Goal: Information Seeking & Learning: Learn about a topic

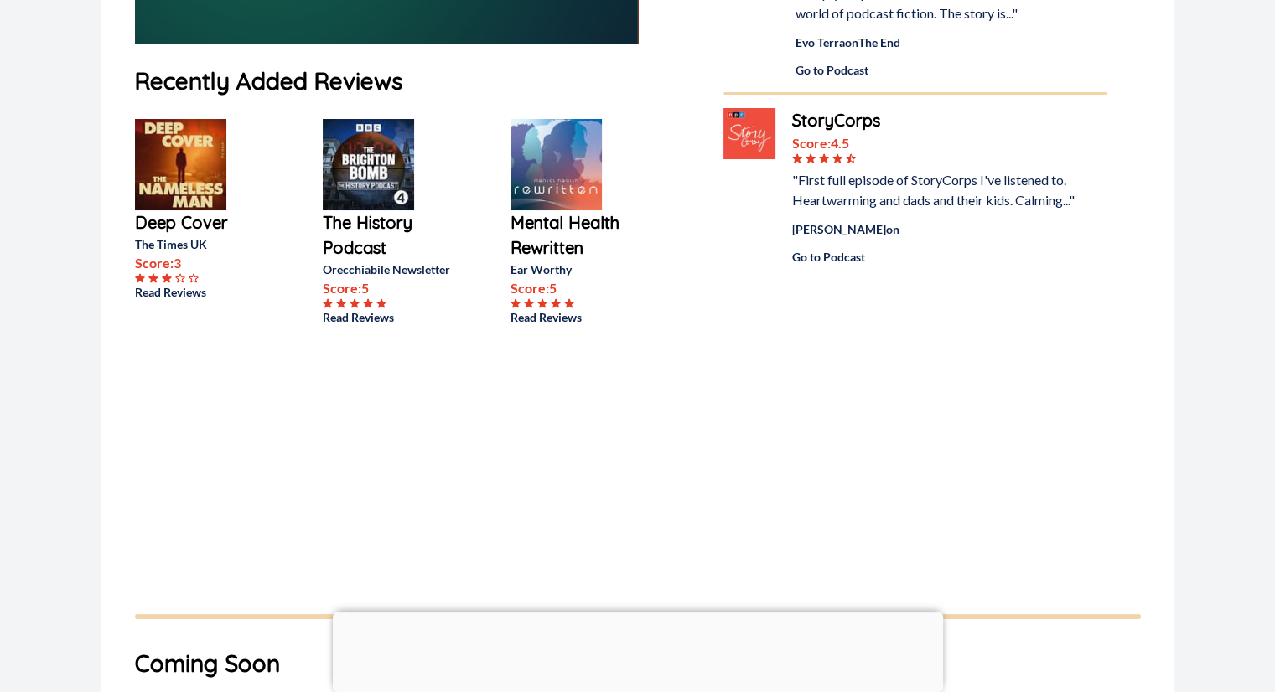
scroll to position [537, 0]
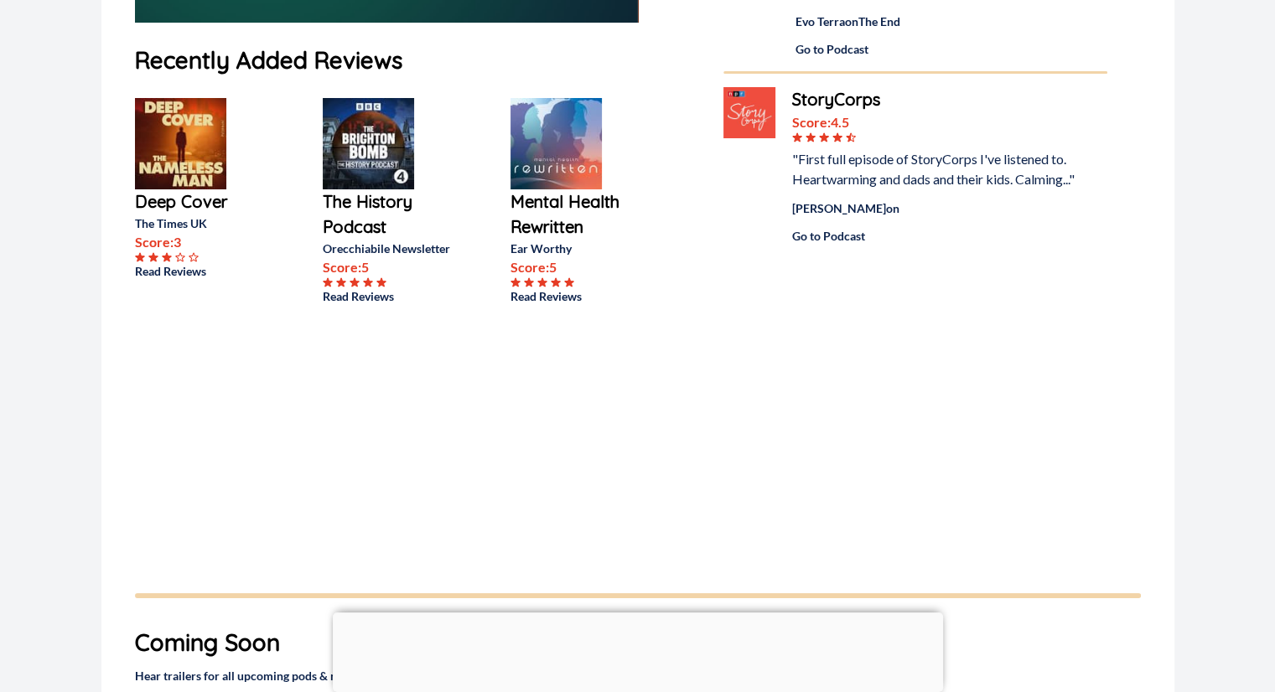
click at [647, 613] on div at bounding box center [638, 613] width 610 height 0
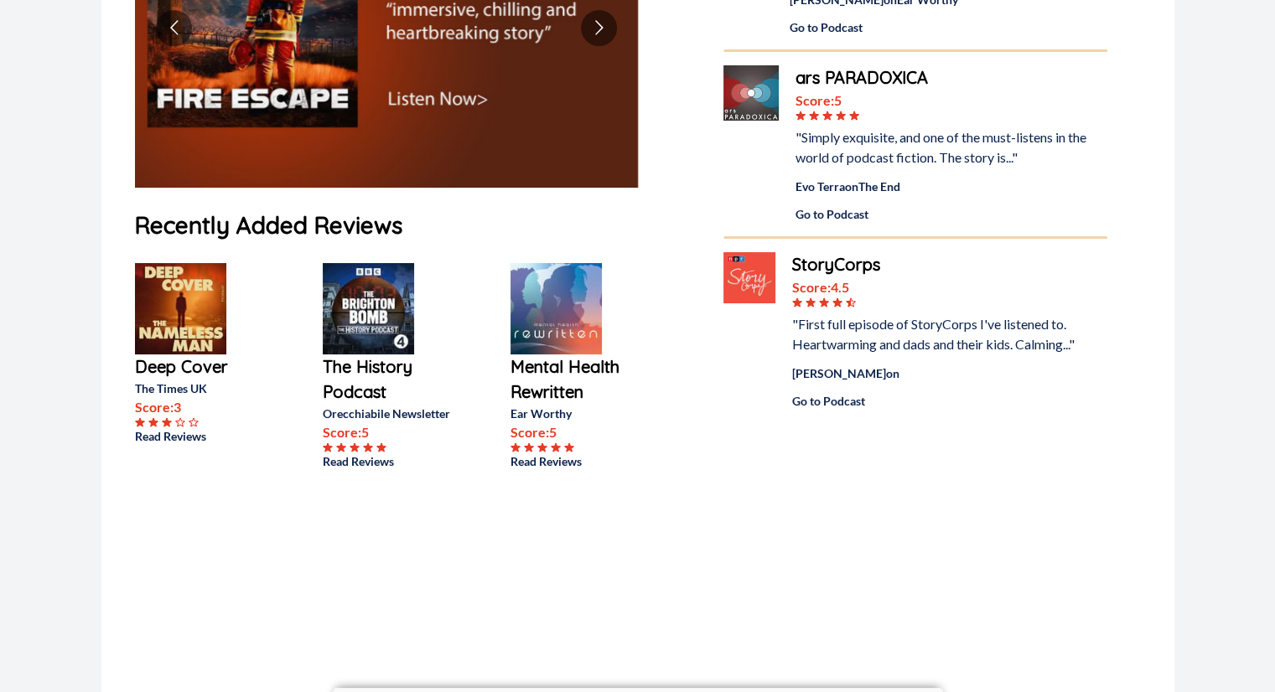
scroll to position [0, 0]
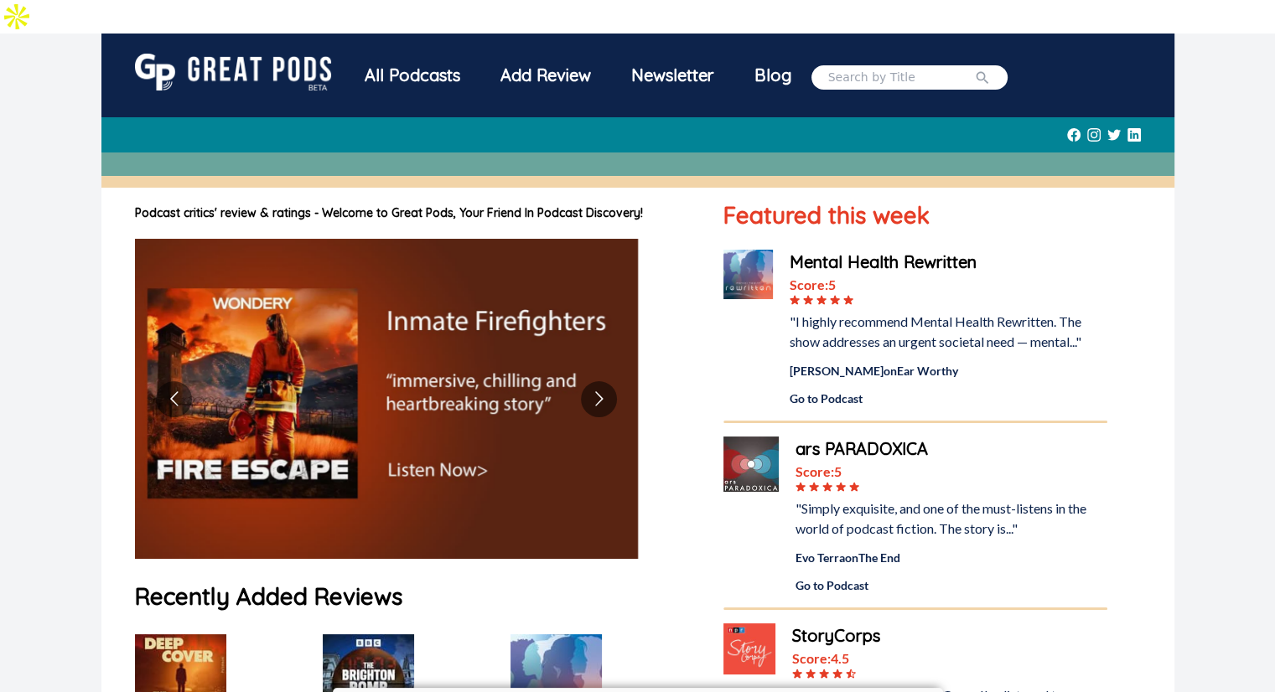
click at [547, 54] on div "Add Review" at bounding box center [545, 76] width 131 height 44
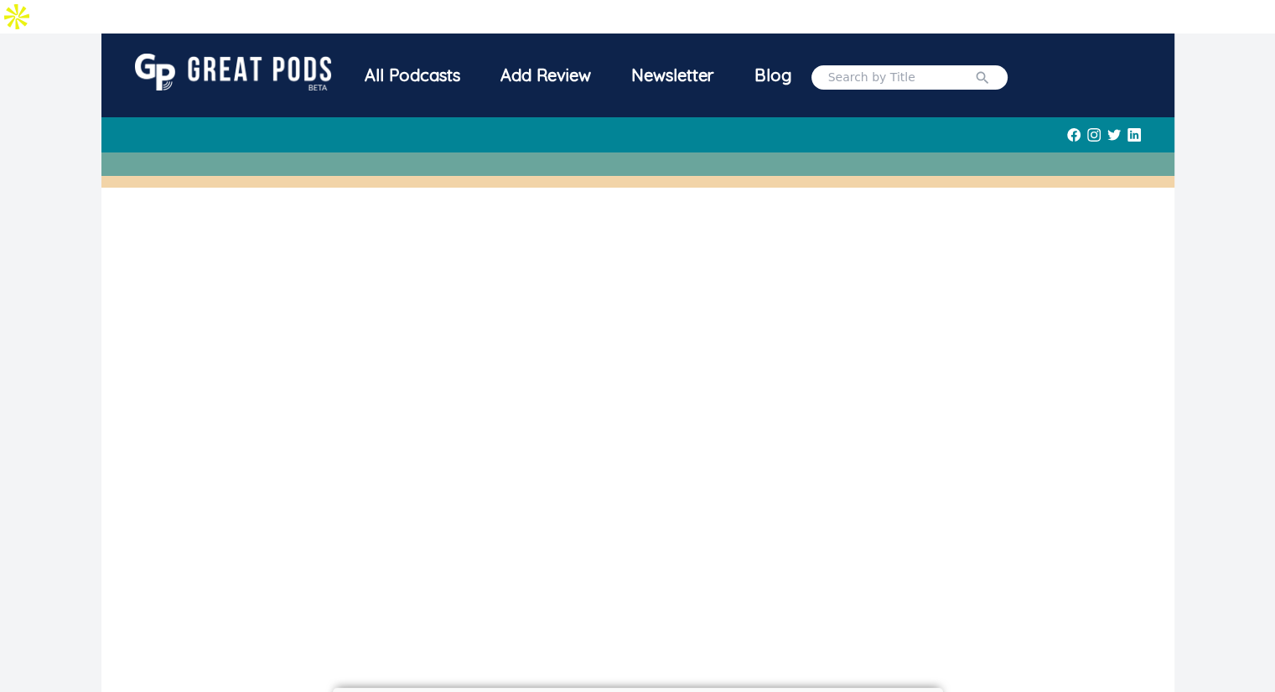
click at [399, 54] on div "All Podcasts" at bounding box center [413, 76] width 136 height 44
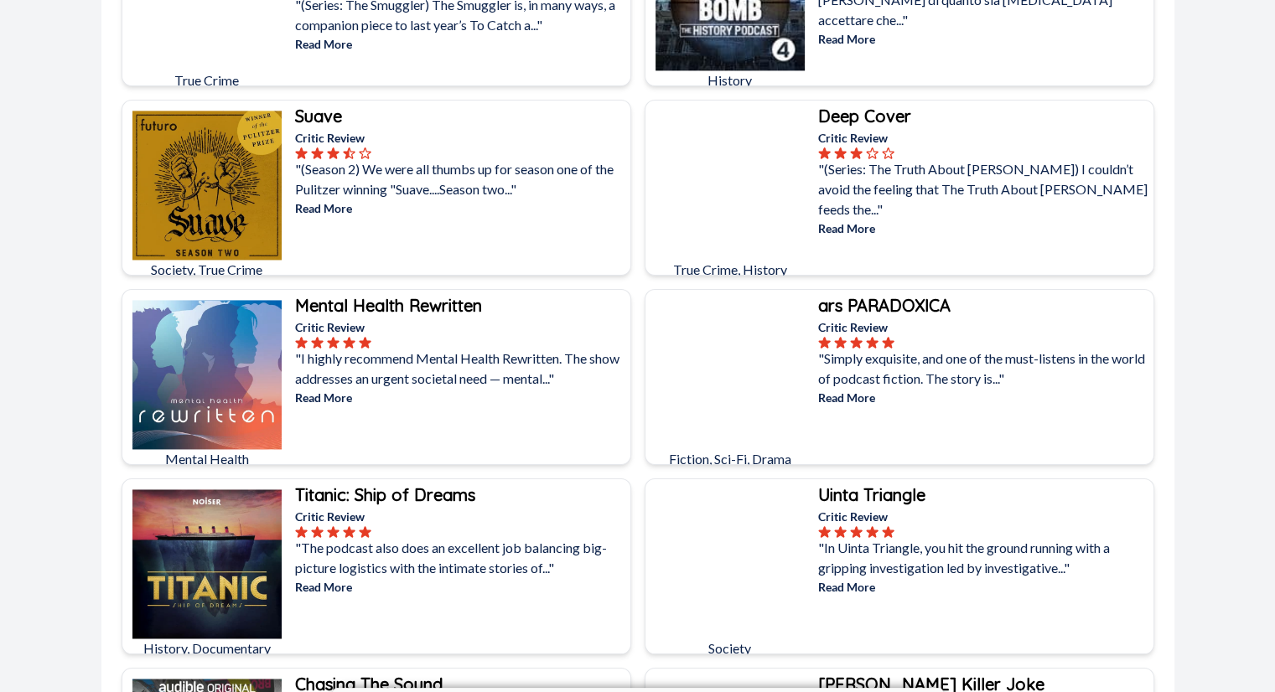
scroll to position [2417, 0]
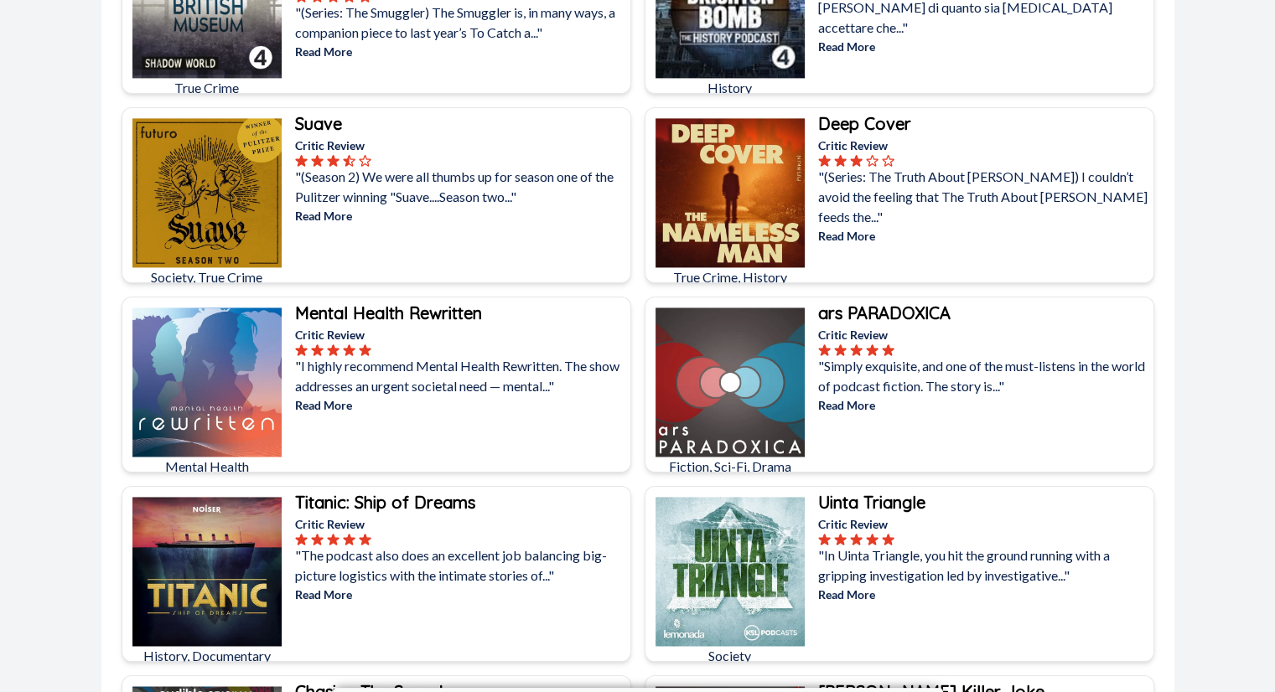
click at [762, 363] on img at bounding box center [730, 382] width 149 height 149
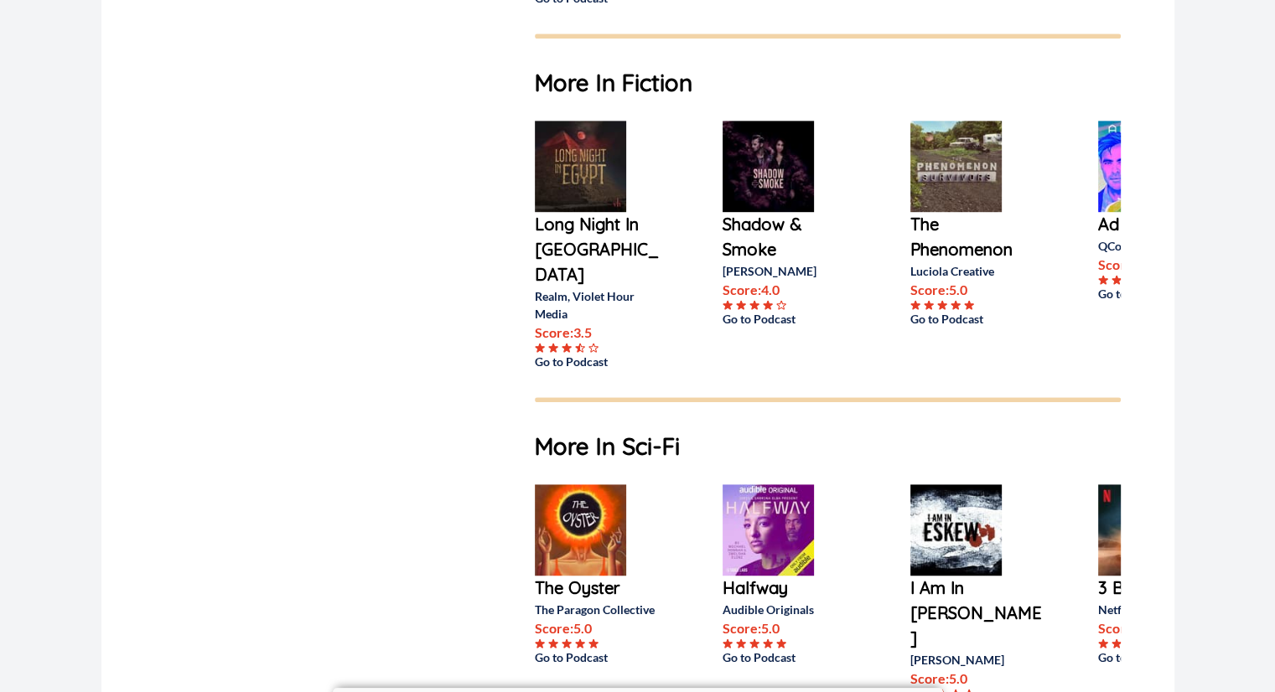
scroll to position [0, 111]
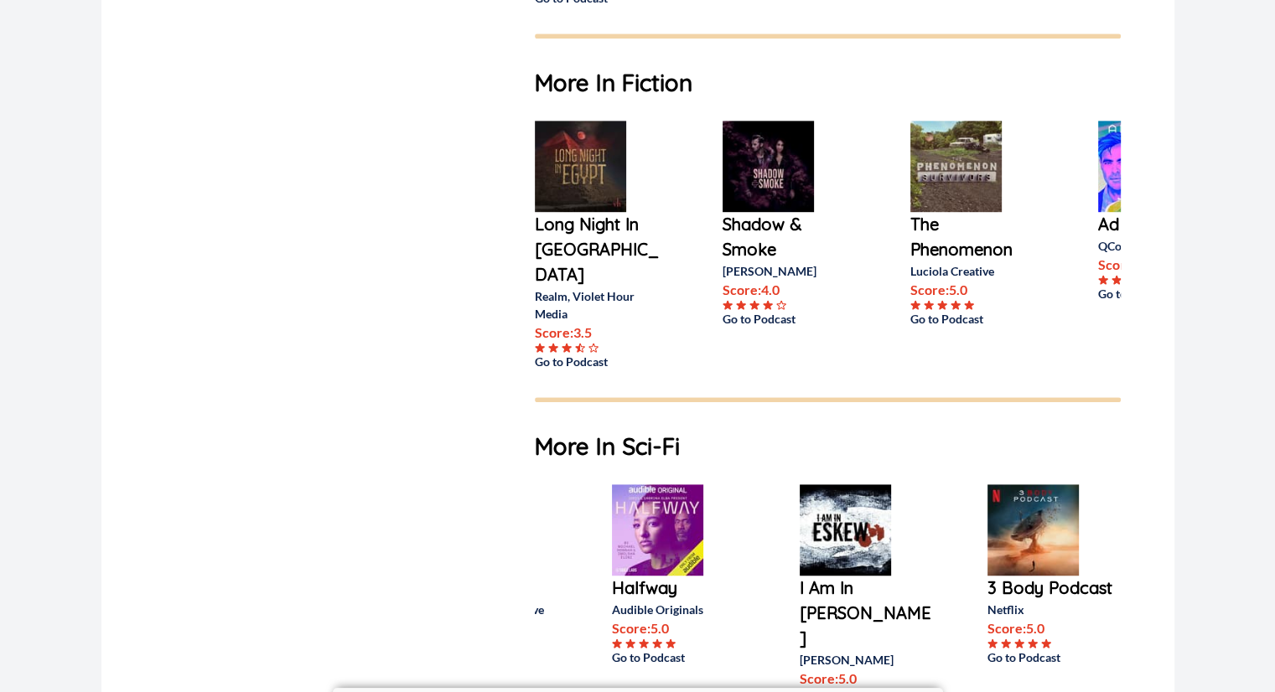
click at [1050, 524] on img at bounding box center [1033, 530] width 91 height 91
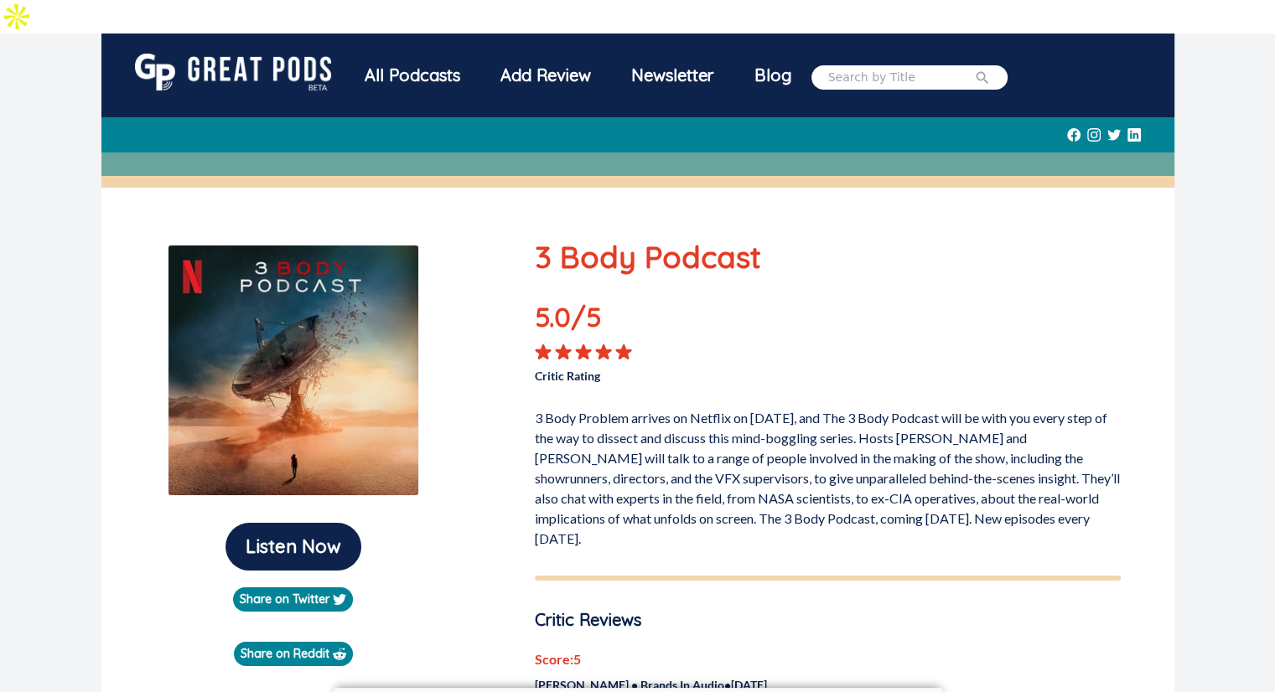
click at [305, 54] on img at bounding box center [233, 72] width 196 height 37
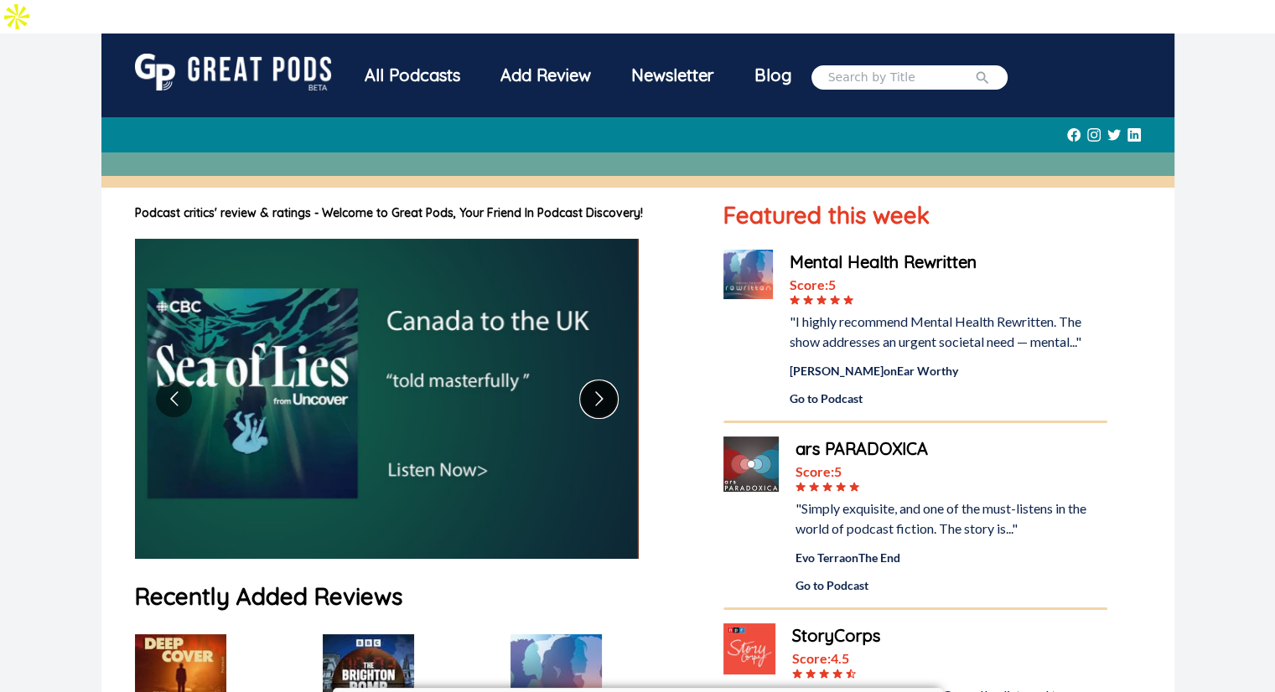
click at [600, 381] on button "Go to next slide" at bounding box center [599, 399] width 36 height 36
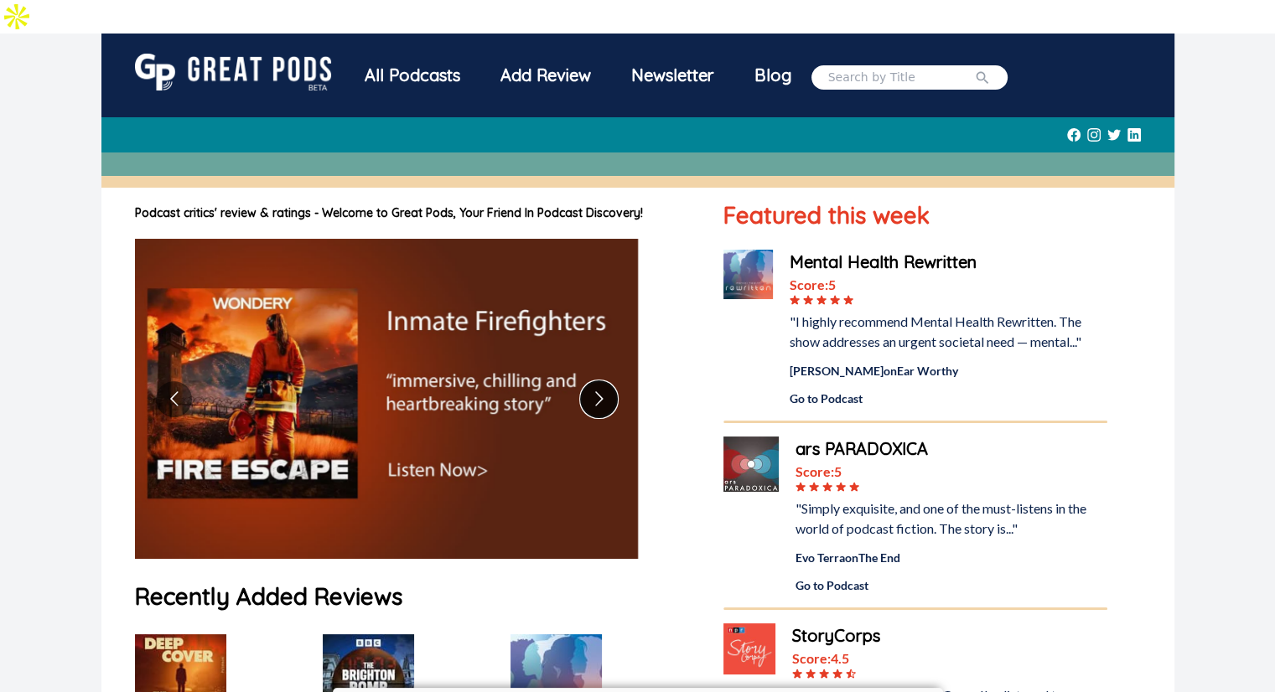
click at [600, 381] on button "Go to next slide" at bounding box center [599, 399] width 36 height 36
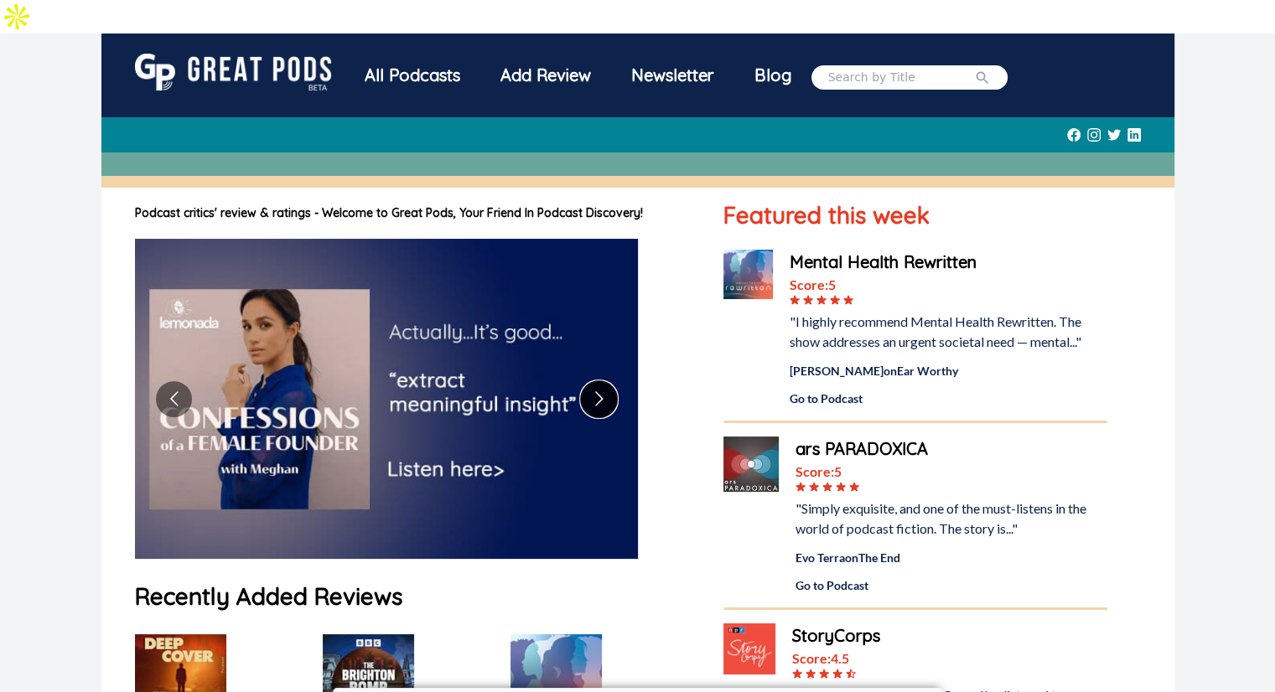
click at [600, 381] on button "Go to next slide" at bounding box center [599, 399] width 36 height 36
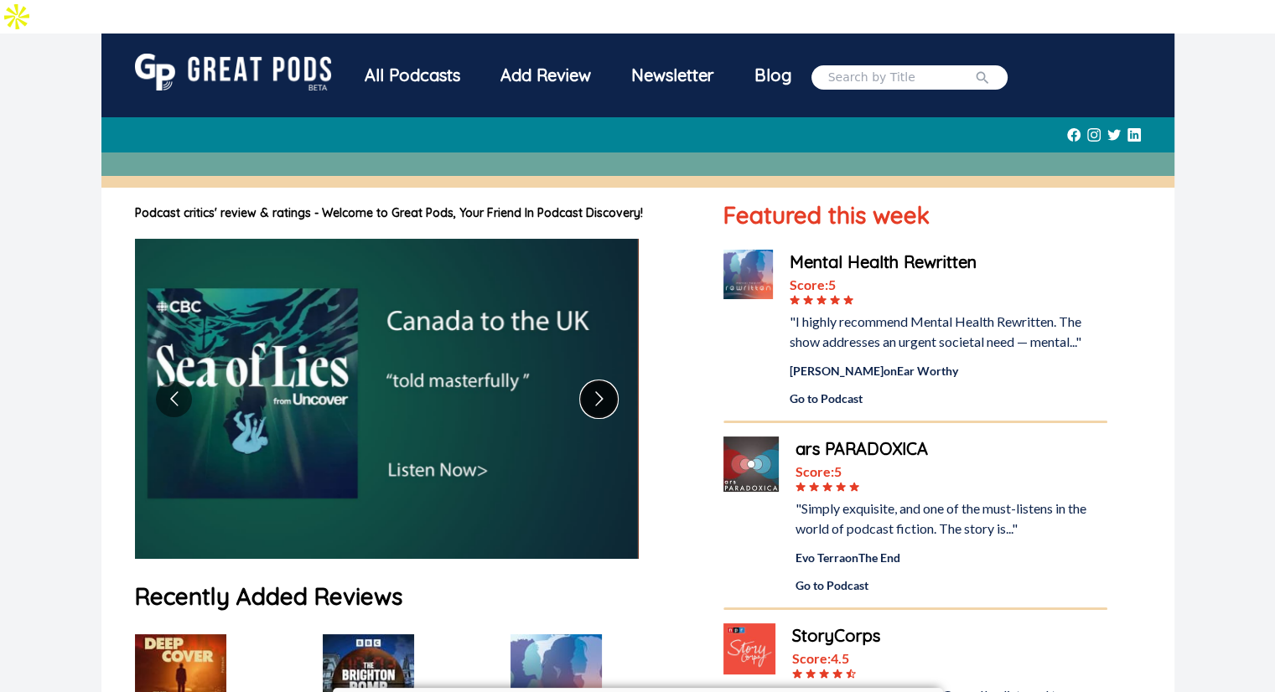
click at [600, 381] on button "Go to next slide" at bounding box center [599, 399] width 36 height 36
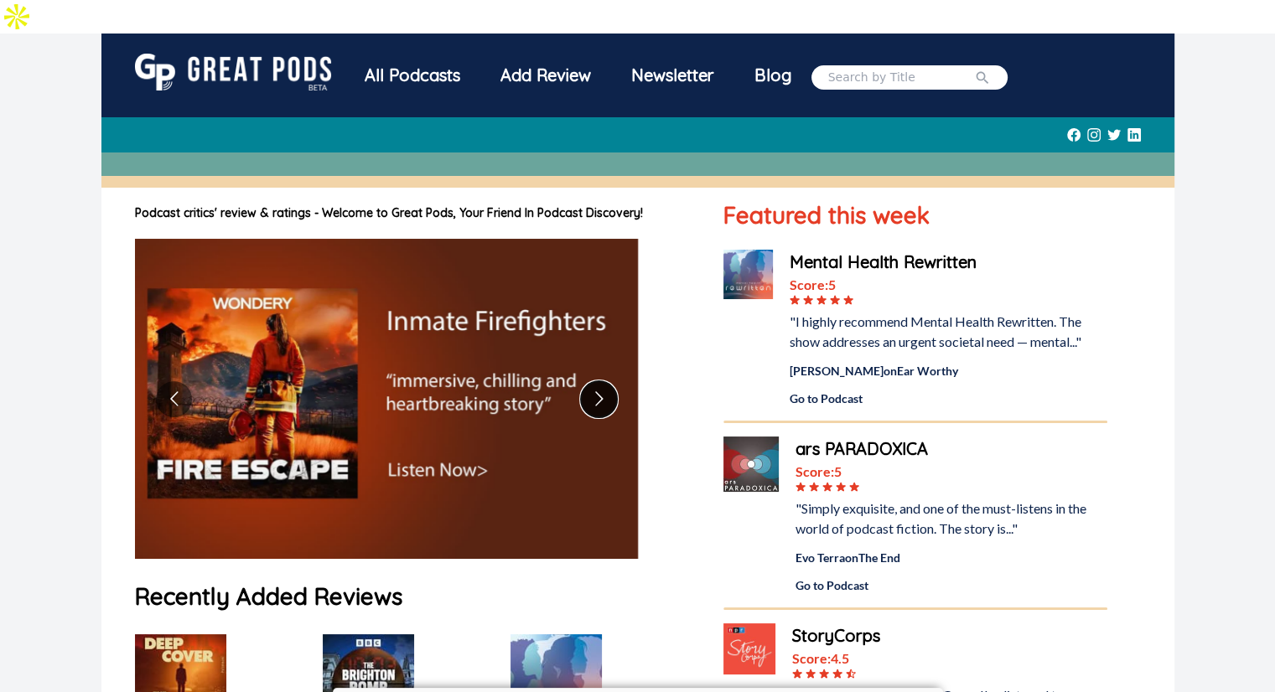
click at [600, 381] on button "Go to next slide" at bounding box center [599, 399] width 36 height 36
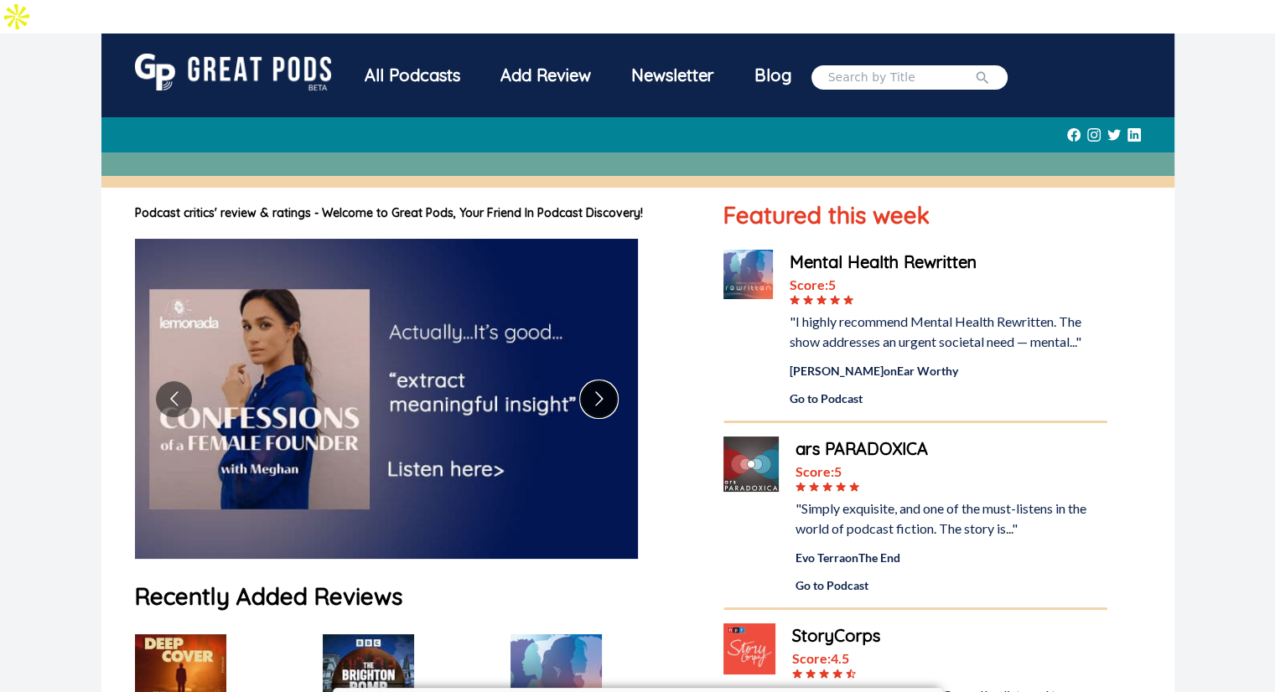
click at [597, 381] on button "Go to next slide" at bounding box center [599, 399] width 36 height 36
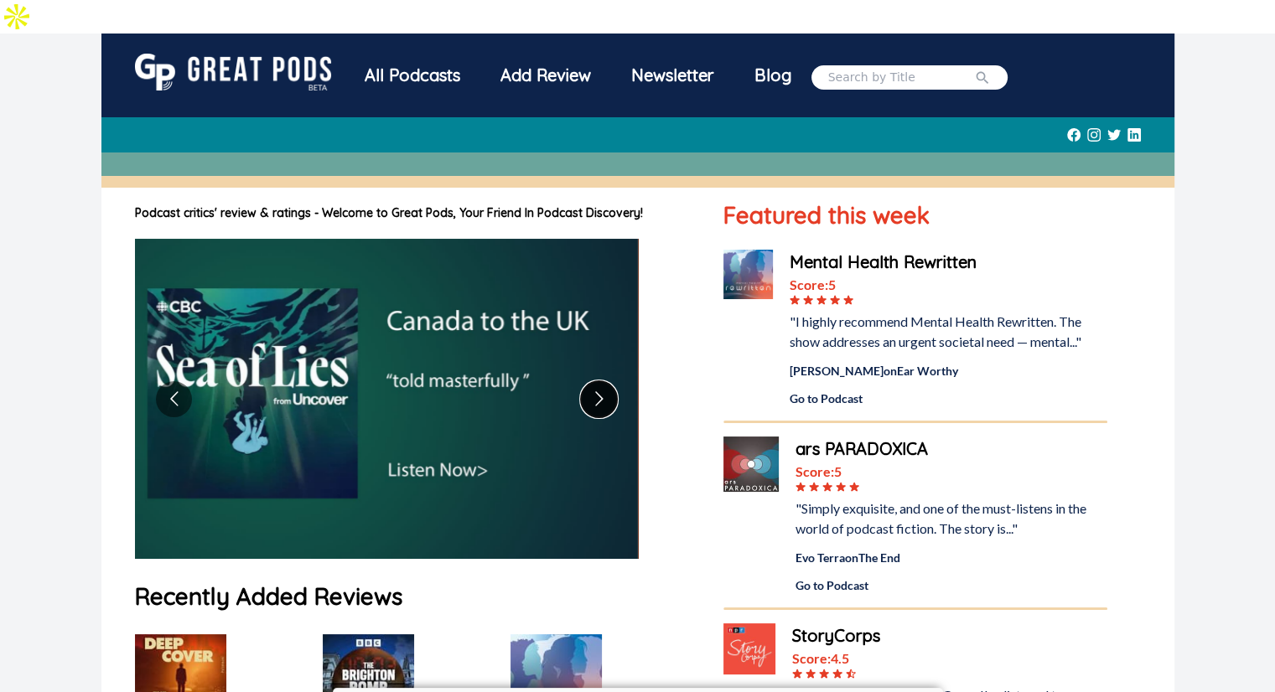
click at [597, 381] on button "Go to next slide" at bounding box center [599, 399] width 36 height 36
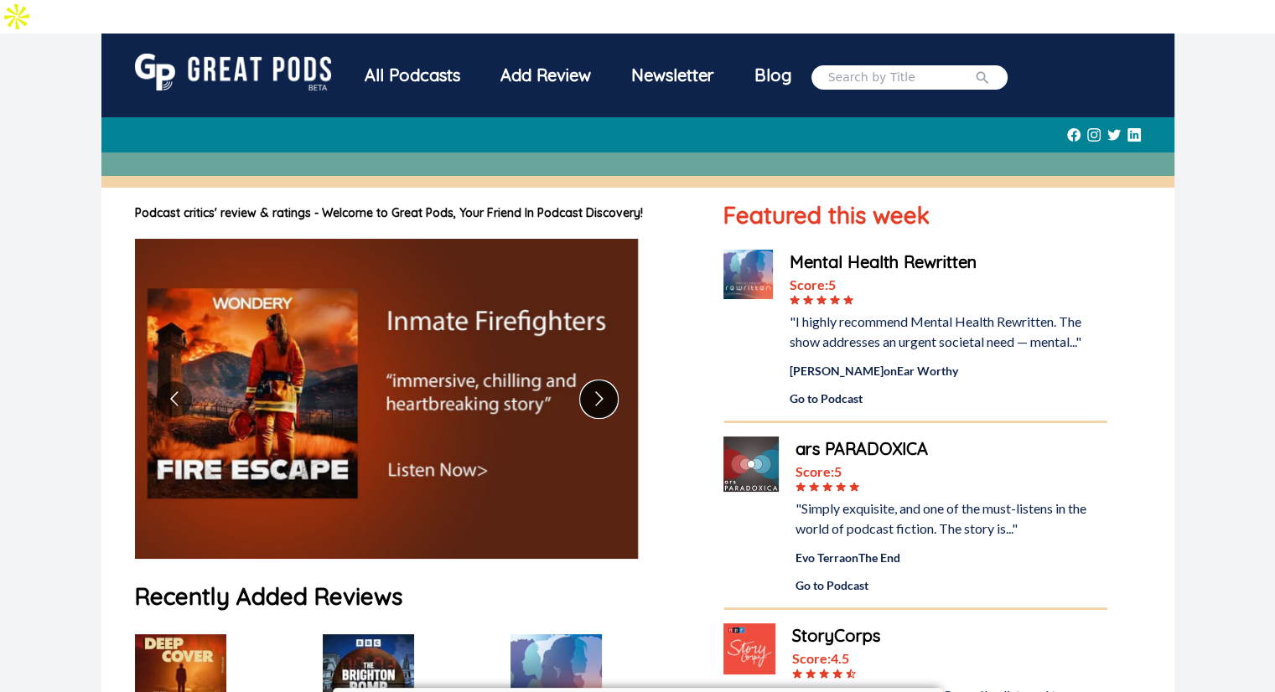
click at [597, 381] on button "Go to next slide" at bounding box center [599, 399] width 36 height 36
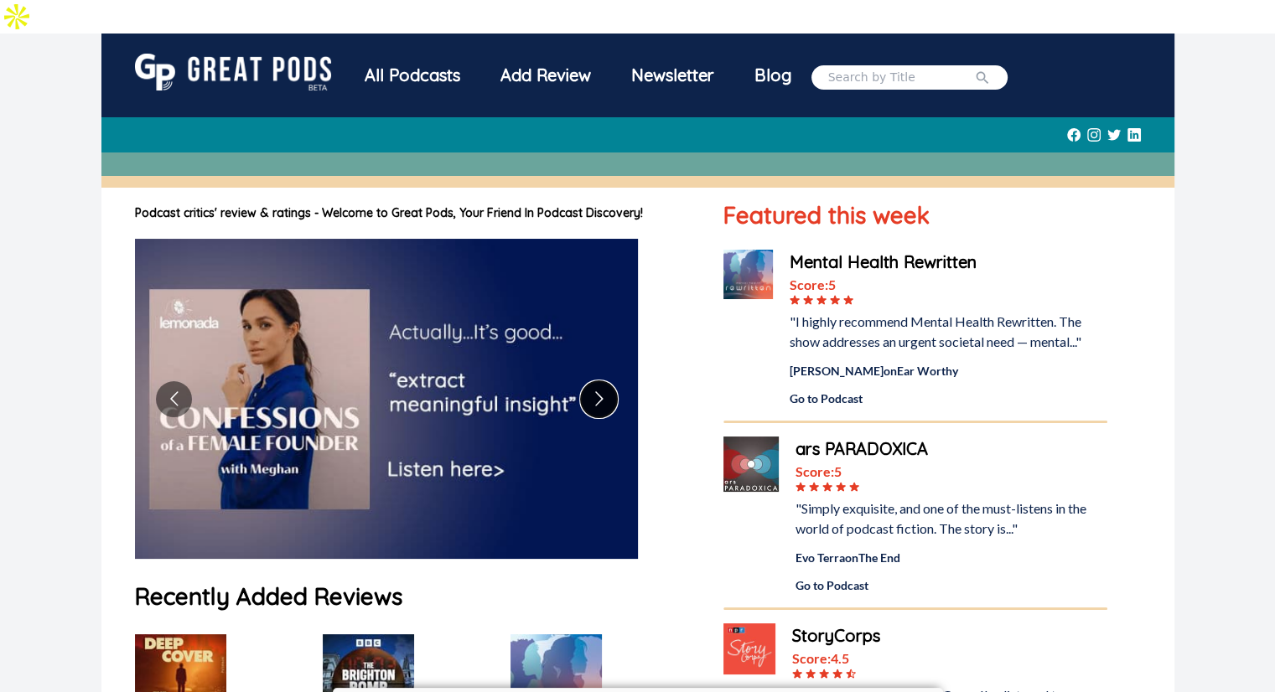
click at [597, 381] on button "Go to next slide" at bounding box center [599, 399] width 36 height 36
